Goal: Task Accomplishment & Management: Use online tool/utility

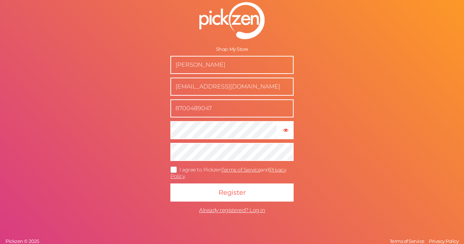
click at [189, 171] on span "I agree to Pickzen Terms of Service and Privacy Policy ." at bounding box center [228, 172] width 116 height 13
click at [0, 0] on input "I agree to Pickzen Terms of Service and Privacy Policy ." at bounding box center [0, 0] width 0 height 0
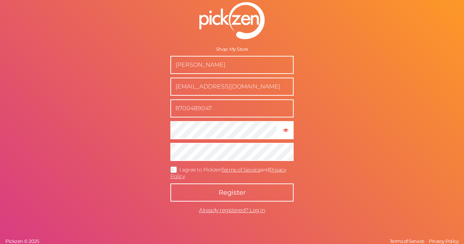
click at [204, 198] on button "Register" at bounding box center [231, 192] width 123 height 18
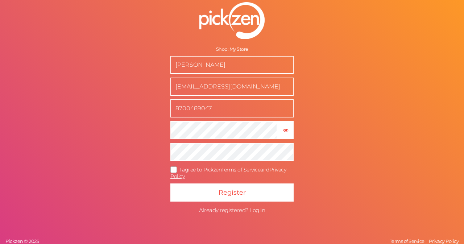
click at [256, 209] on span "Already registered? Log in" at bounding box center [232, 210] width 66 height 7
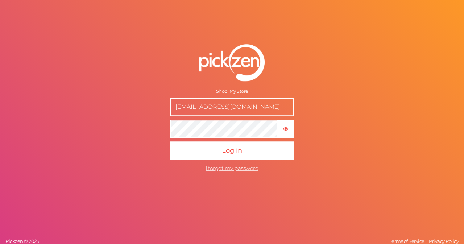
click at [170, 141] on button "Log in" at bounding box center [231, 150] width 123 height 18
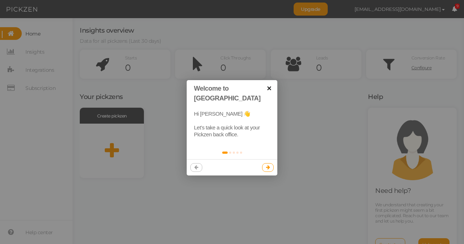
click at [268, 91] on link "×" at bounding box center [269, 88] width 16 height 16
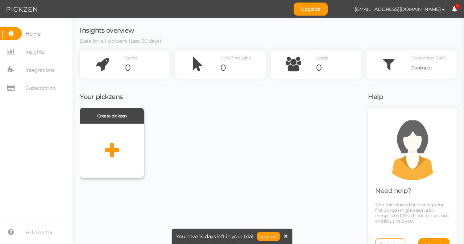
click at [121, 133] on div at bounding box center [112, 151] width 64 height 54
